Goal: Information Seeking & Learning: Learn about a topic

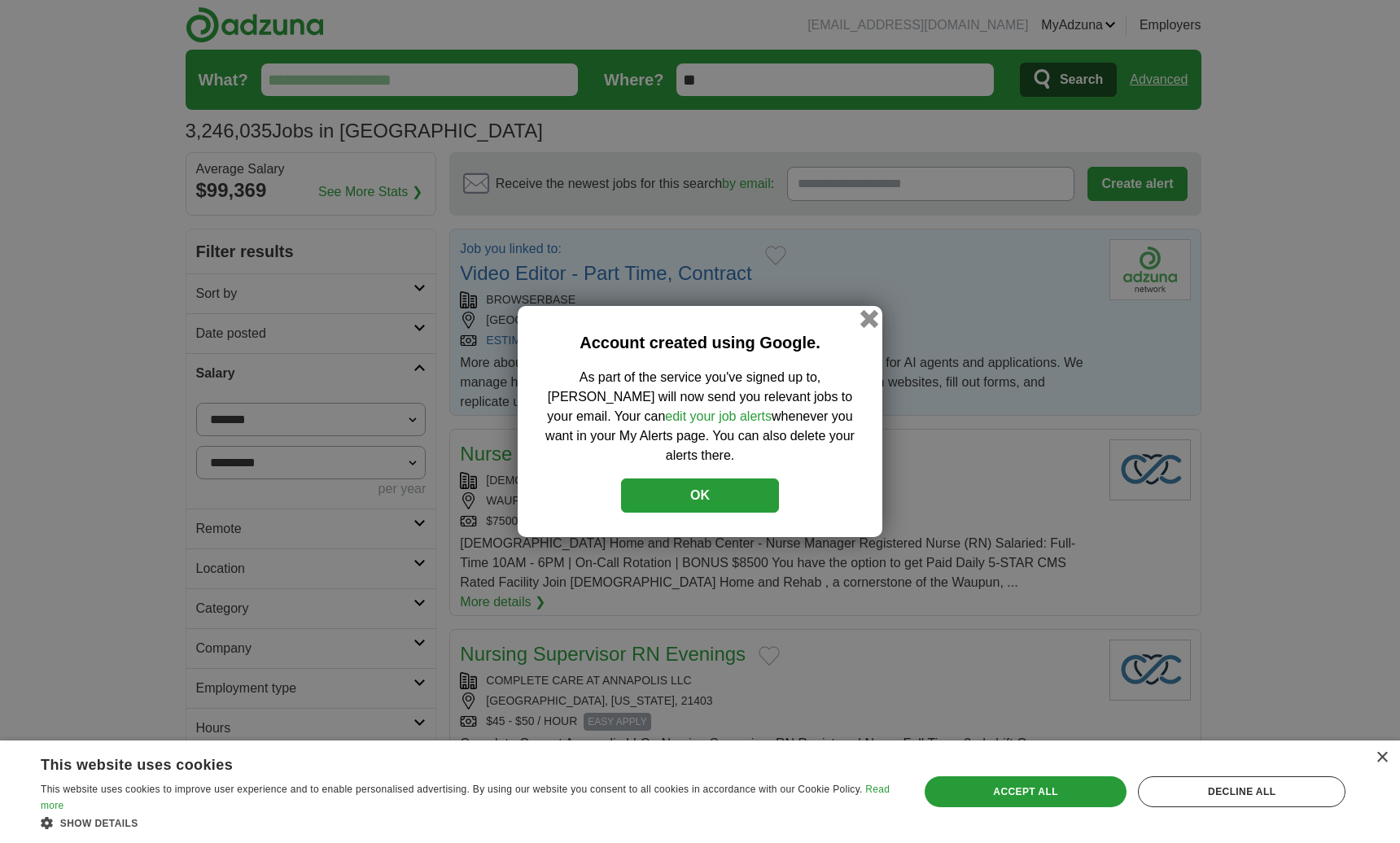
click at [864, 327] on button "button" at bounding box center [869, 318] width 18 height 18
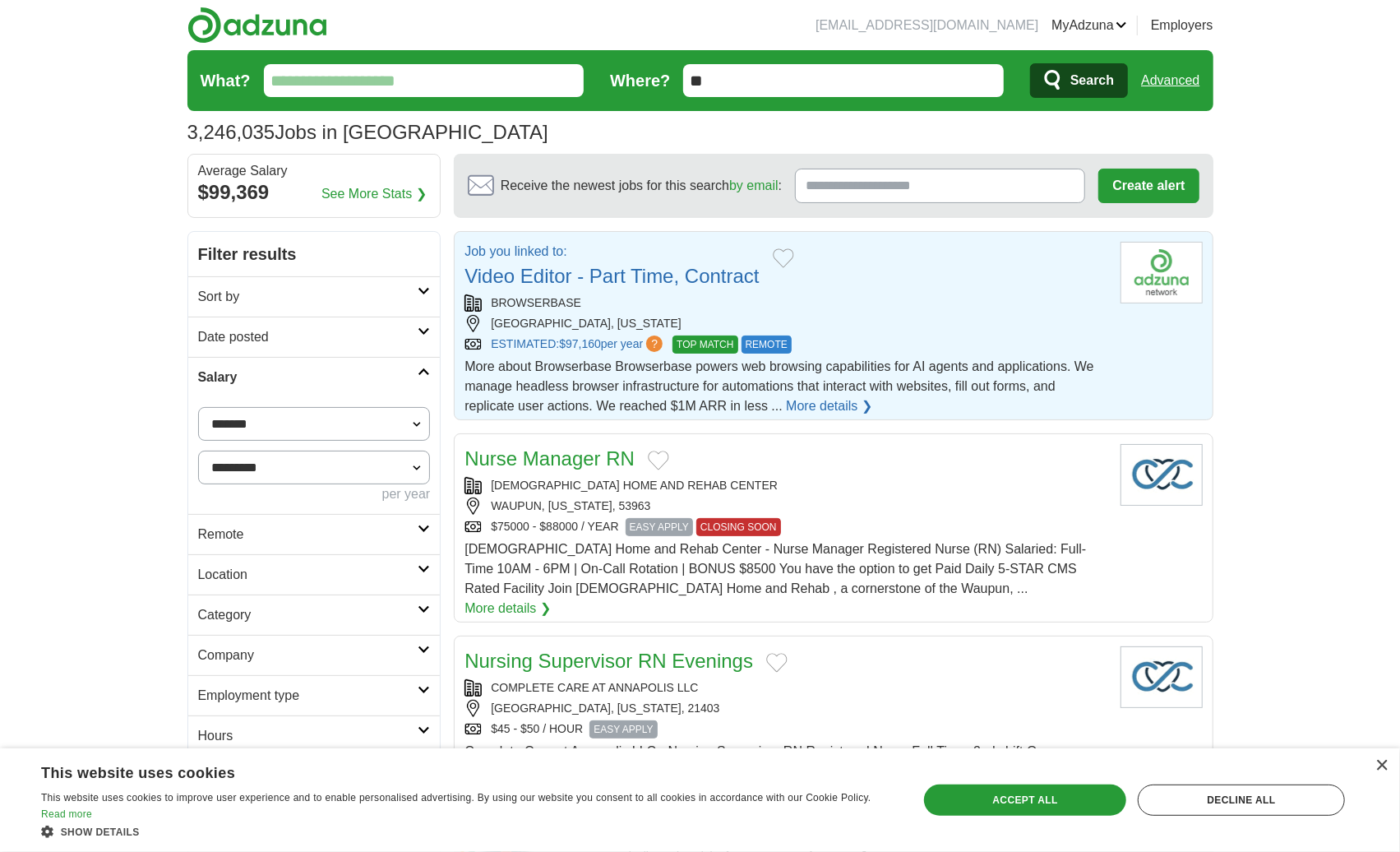
click at [824, 405] on link "More details ❯" at bounding box center [828, 406] width 86 height 20
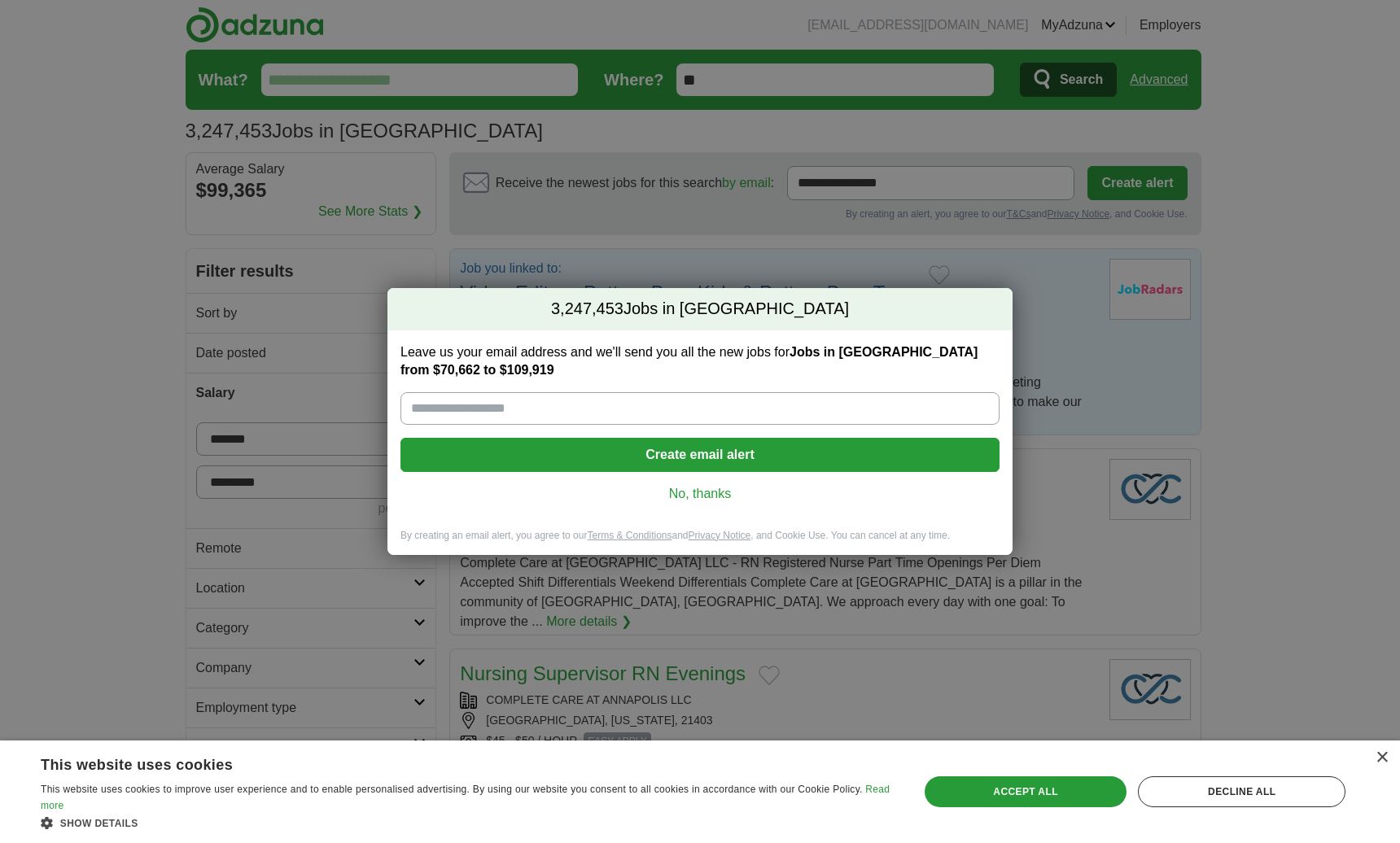
click at [682, 494] on link "No, thanks" at bounding box center [700, 493] width 573 height 18
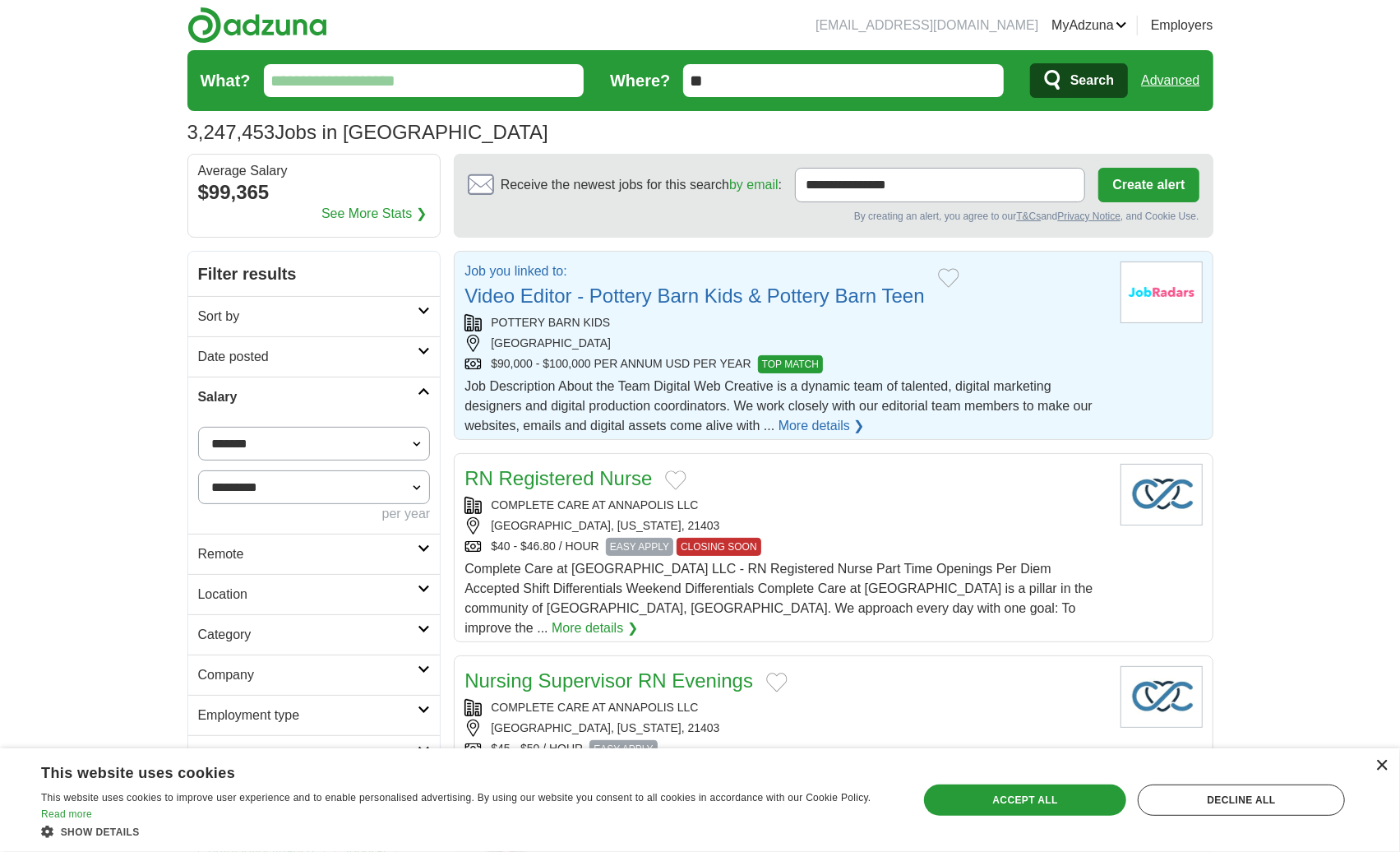
click at [1381, 761] on div "×" at bounding box center [1381, 766] width 12 height 12
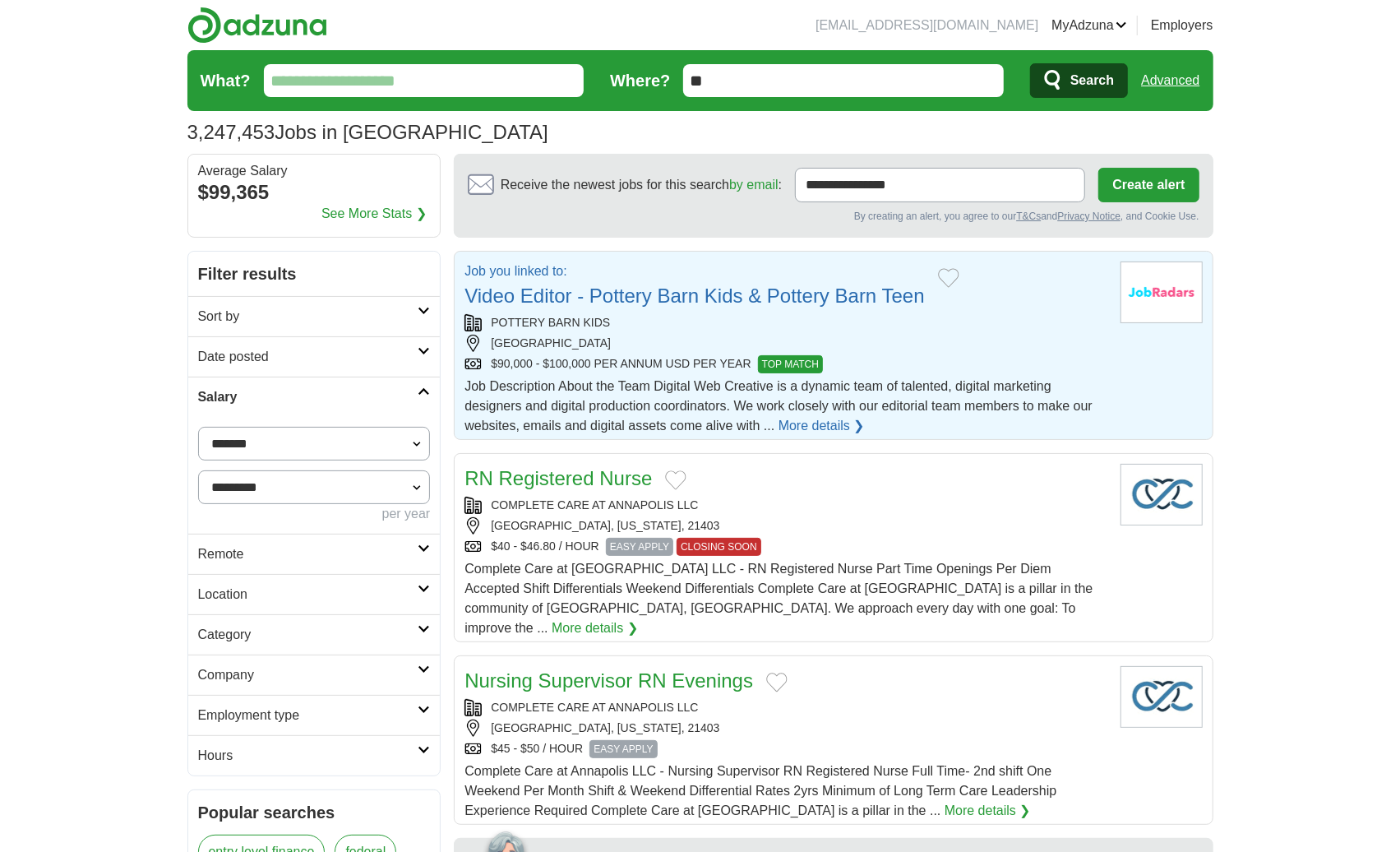
click at [678, 294] on link "Video Editor - Pottery Barn Kids & Pottery Barn Teen" at bounding box center [695, 295] width 460 height 22
